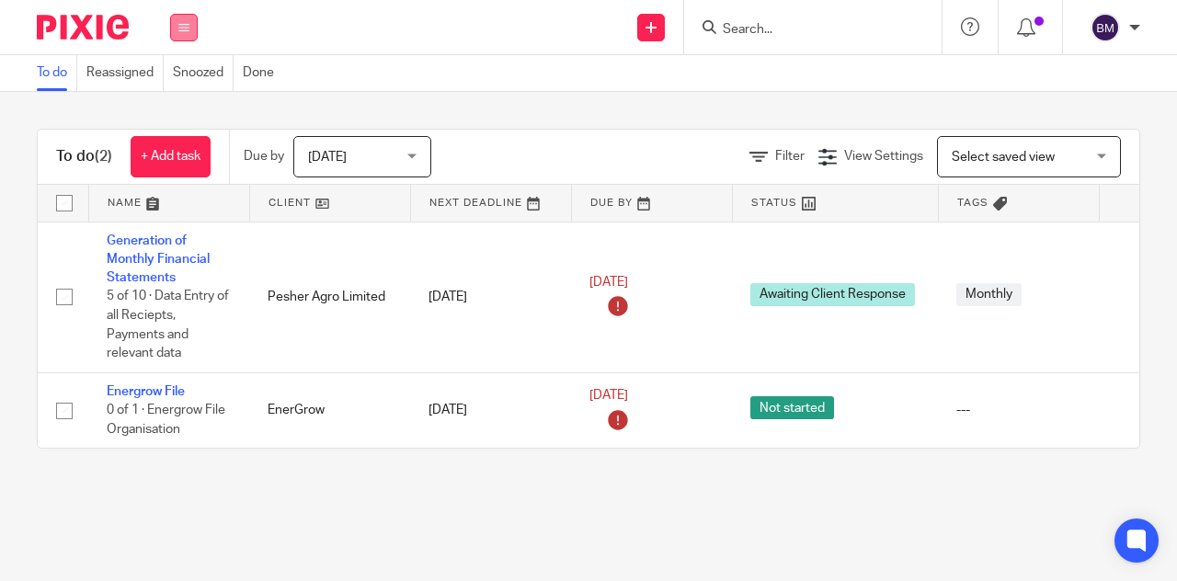
click at [175, 26] on button at bounding box center [184, 28] width 28 height 28
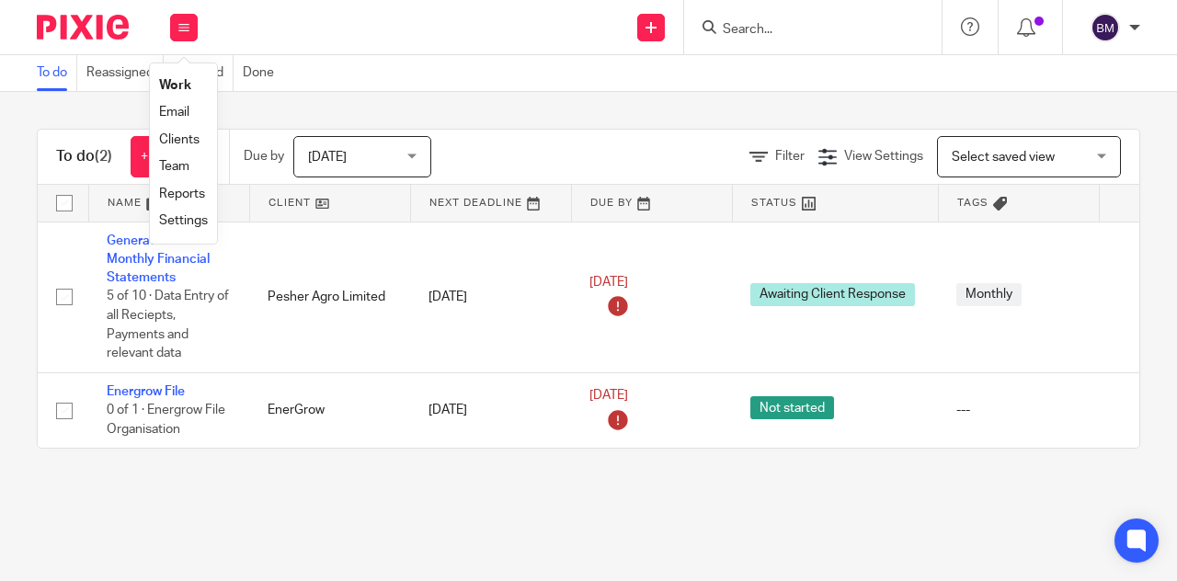
click at [183, 172] on link "Team" at bounding box center [174, 166] width 30 height 13
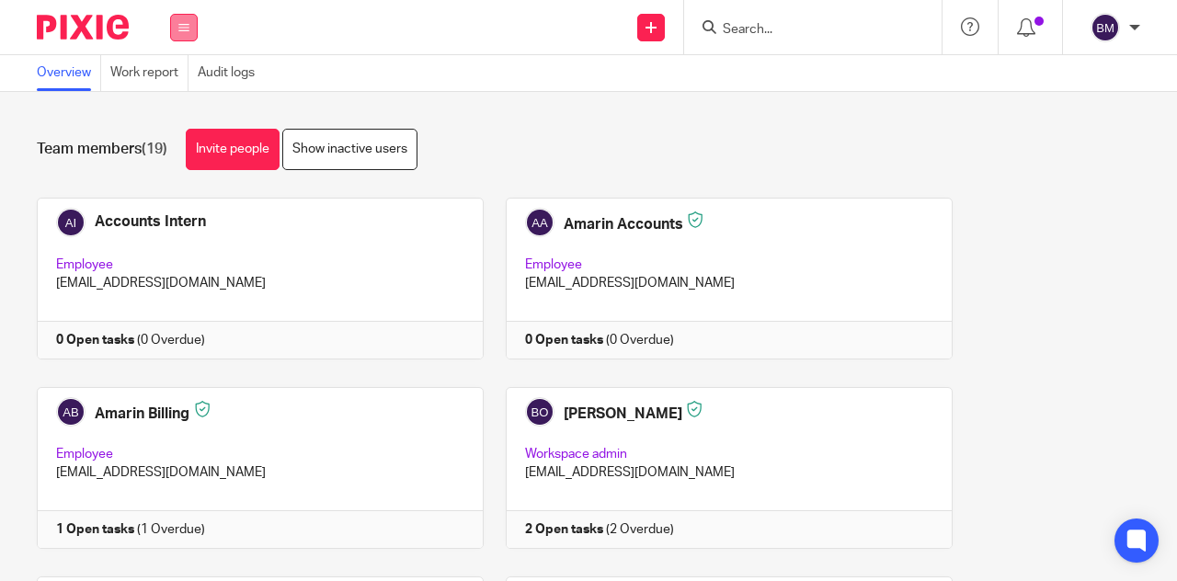
click at [181, 17] on button at bounding box center [184, 28] width 28 height 28
click at [186, 235] on ul "Work Email Clients Team Reports Settings" at bounding box center [183, 153] width 67 height 180
click at [1032, 23] on icon at bounding box center [1026, 27] width 18 height 18
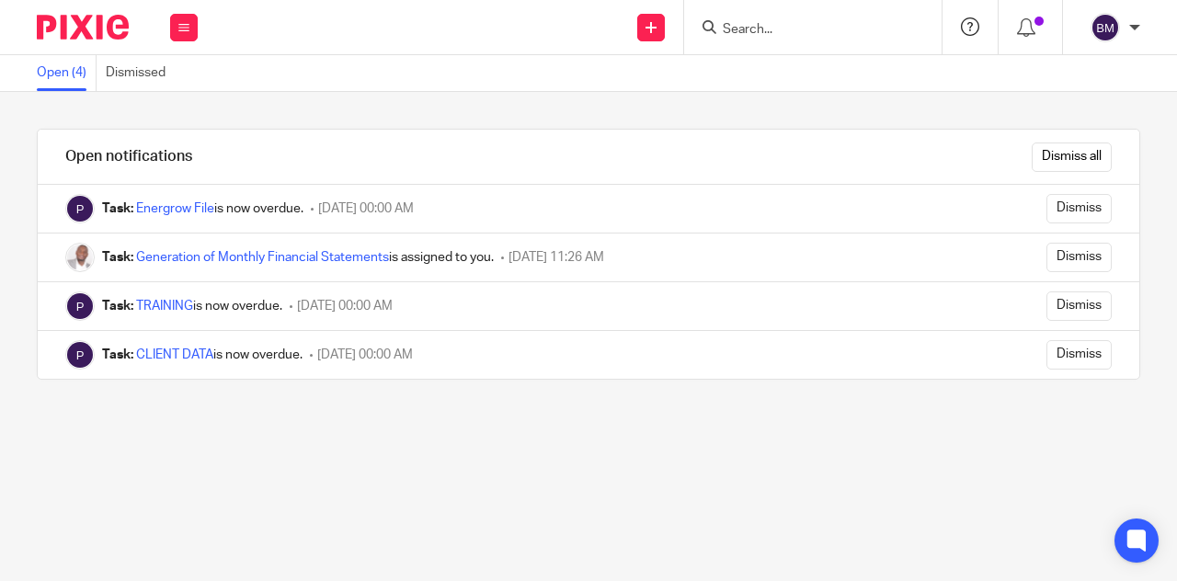
click at [967, 26] on icon at bounding box center [970, 26] width 18 height 18
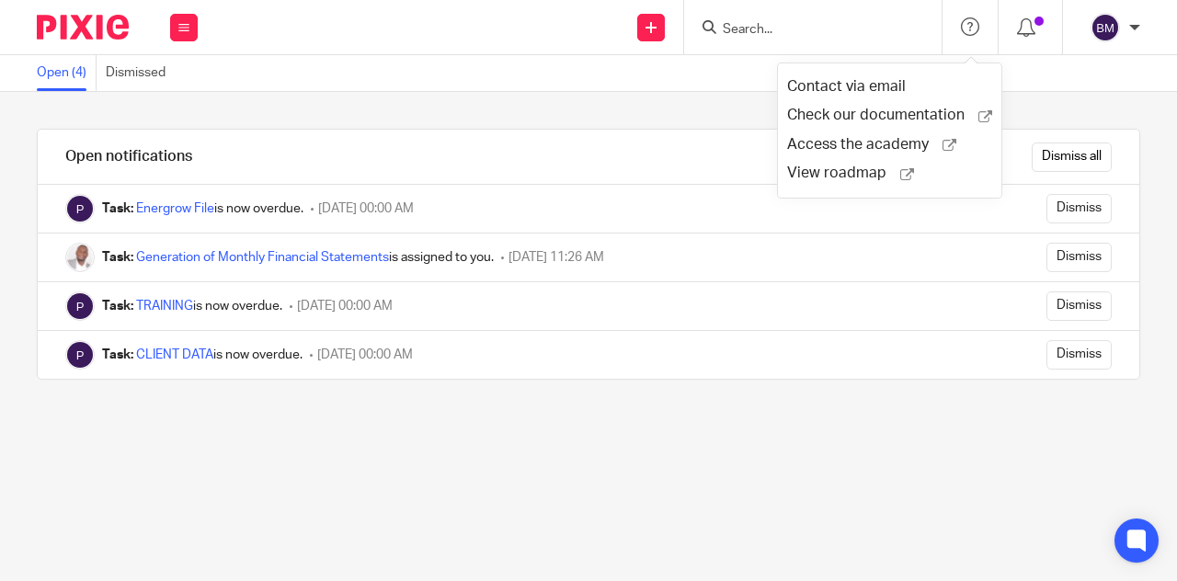
click at [706, 69] on div "Open (4) Dismissed" at bounding box center [588, 73] width 1177 height 37
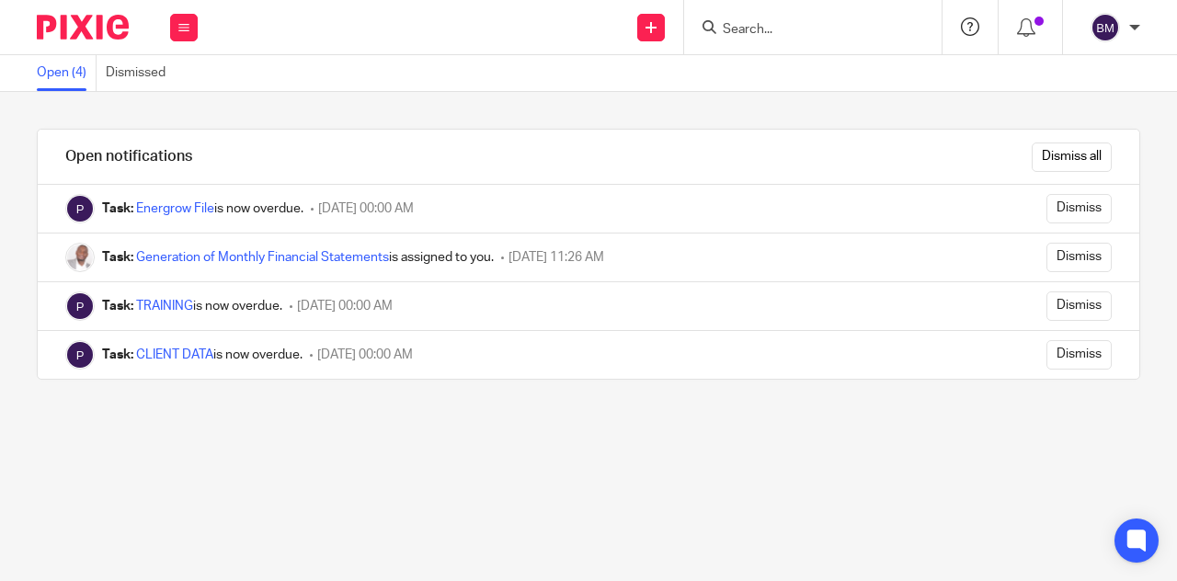
click at [970, 25] on icon at bounding box center [970, 26] width 18 height 18
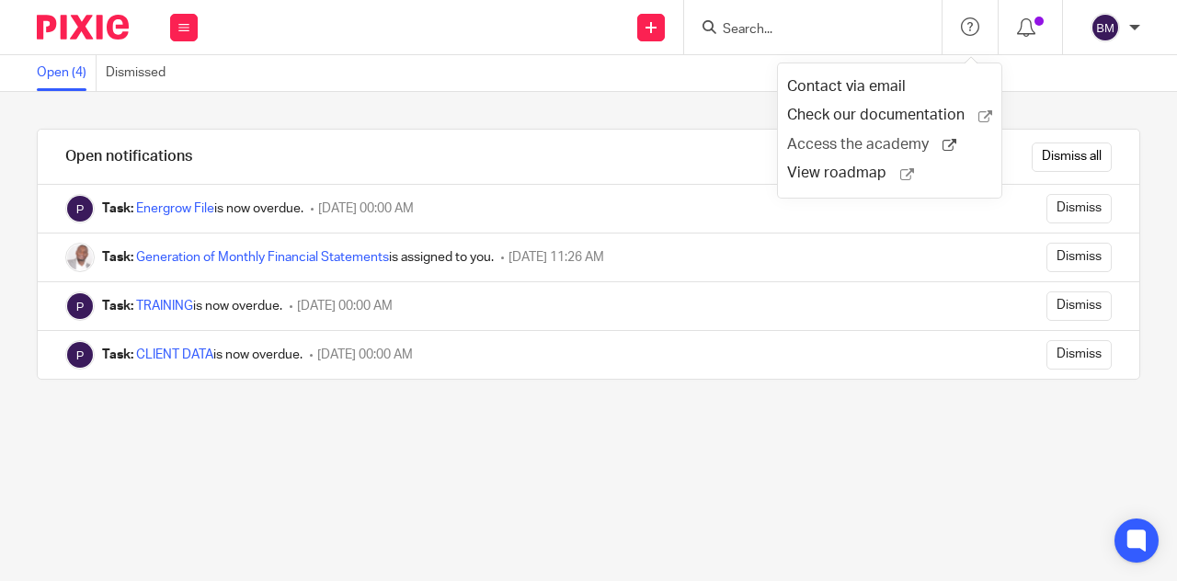
click at [856, 148] on span "Access the academy" at bounding box center [864, 144] width 155 height 19
